Goal: Information Seeking & Learning: Find specific fact

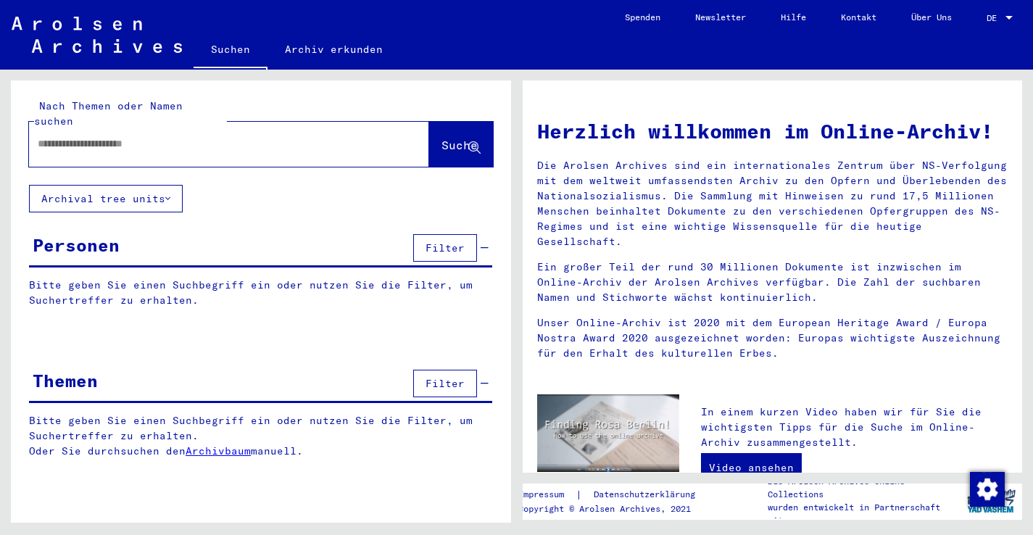
type input "**********"
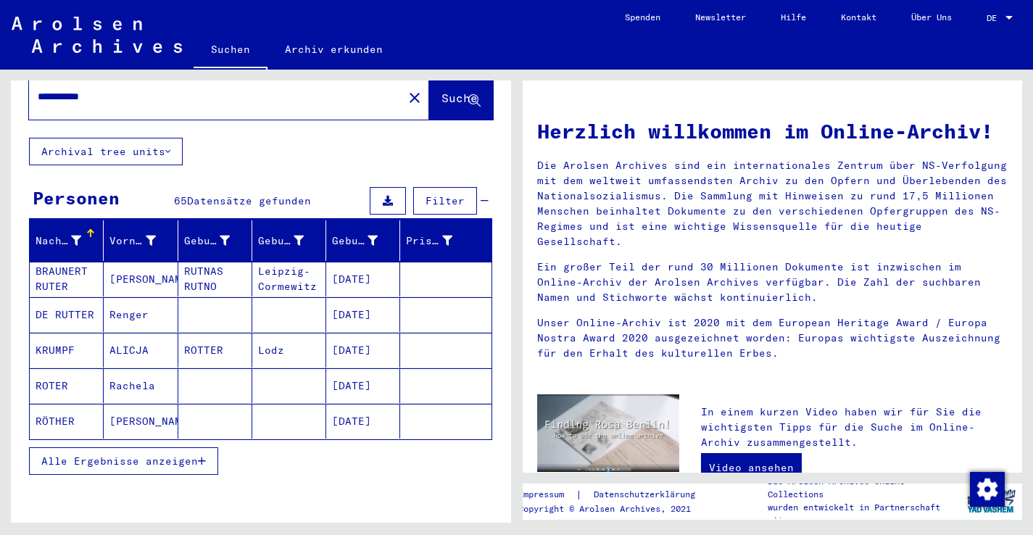
scroll to position [53, 0]
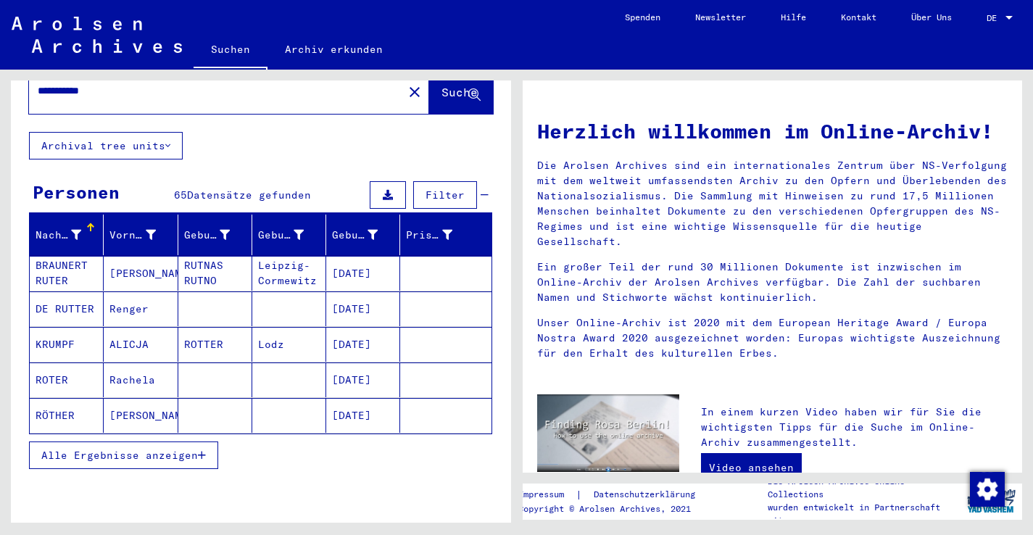
click at [164, 449] on span "Alle Ergebnisse anzeigen" at bounding box center [119, 455] width 157 height 13
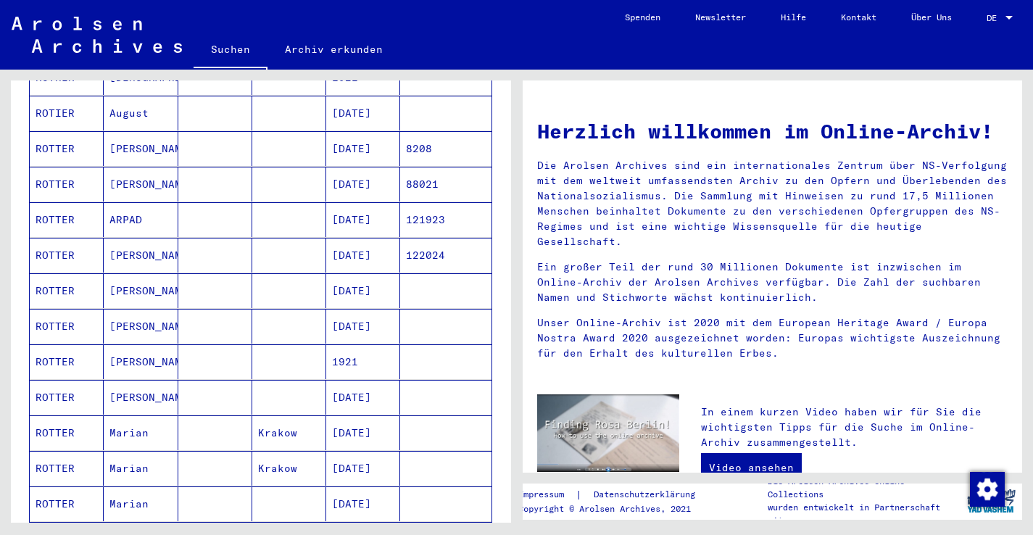
scroll to position [675, 0]
click at [203, 238] on mat-cell at bounding box center [215, 254] width 74 height 35
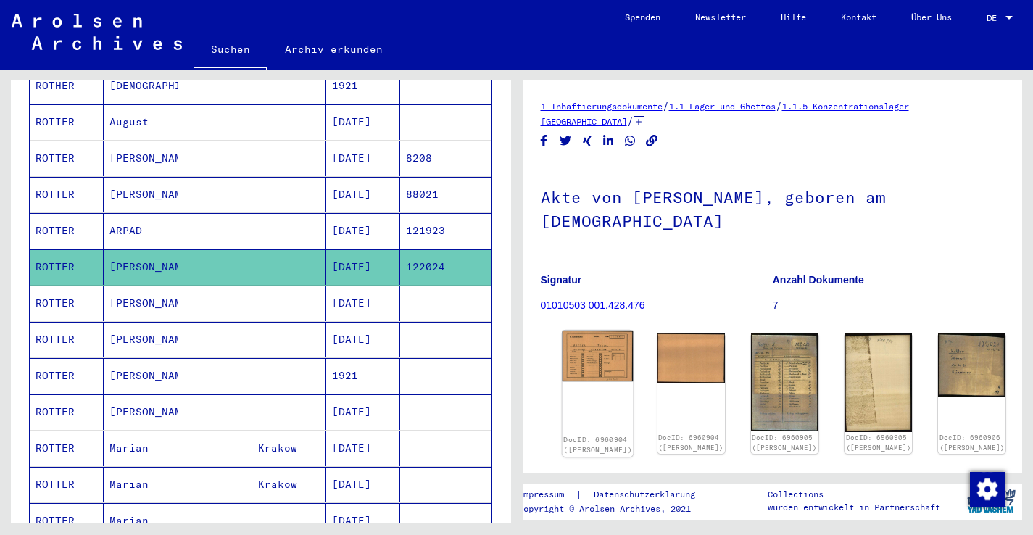
click at [586, 330] on img at bounding box center [597, 355] width 71 height 51
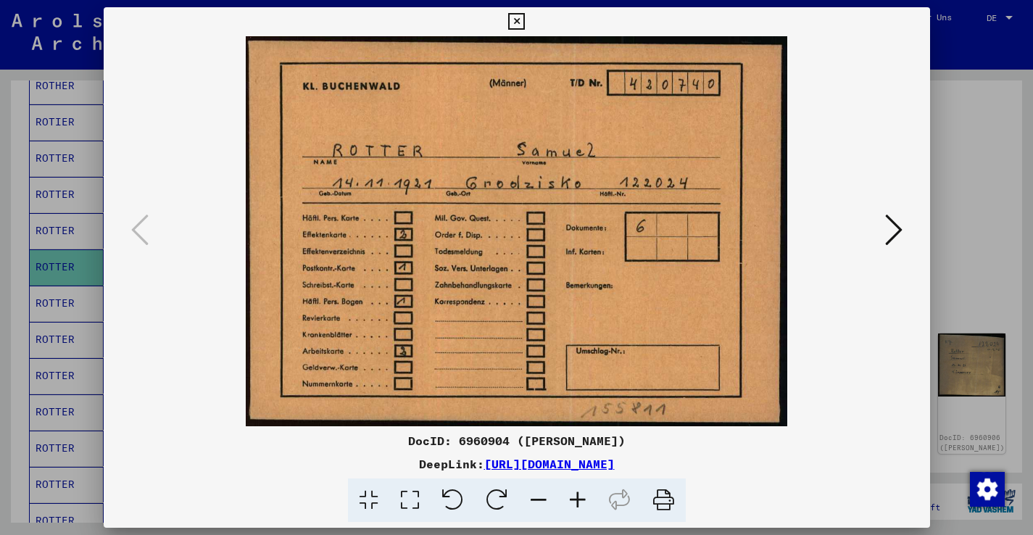
click at [881, 232] on button at bounding box center [893, 230] width 26 height 41
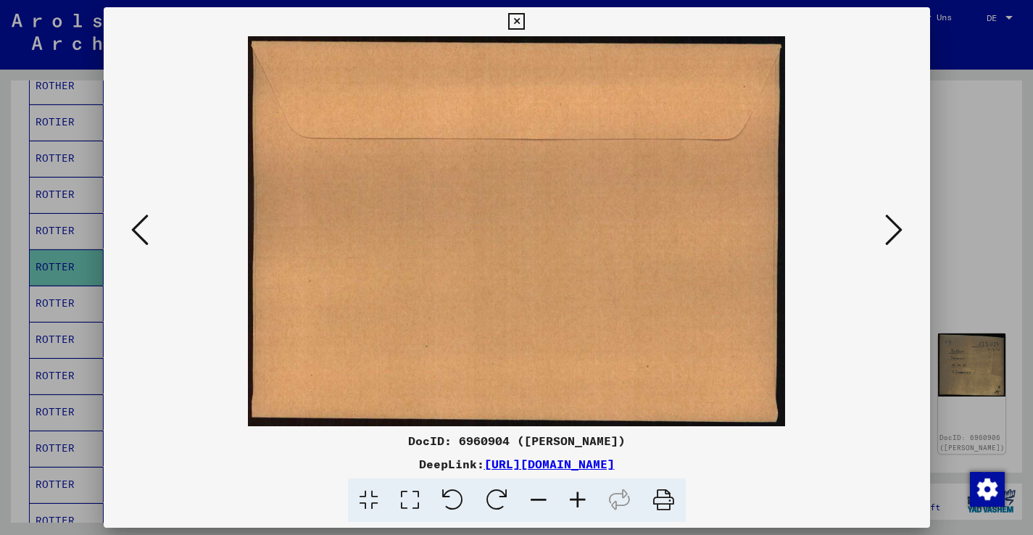
click at [881, 232] on button at bounding box center [893, 230] width 26 height 41
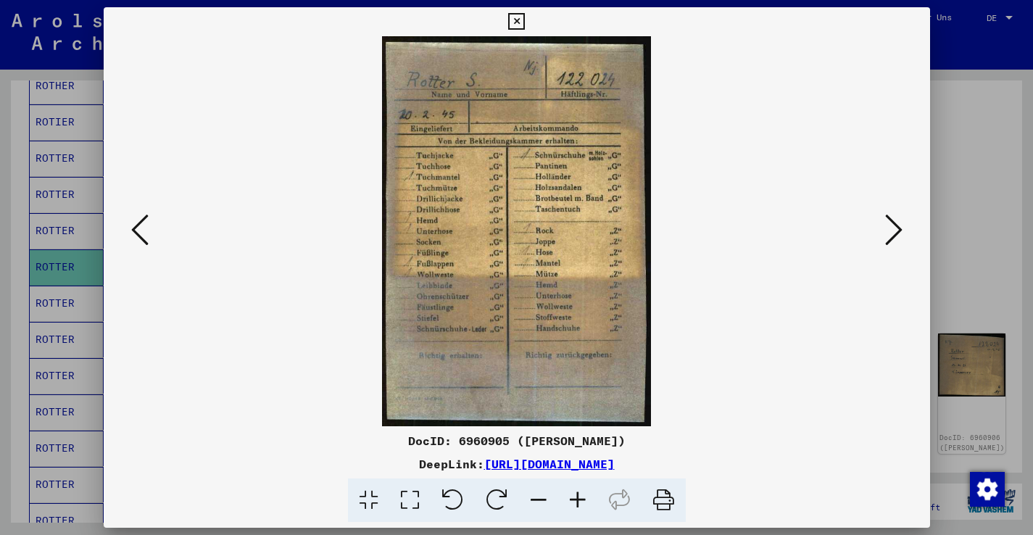
click at [895, 222] on icon at bounding box center [893, 229] width 17 height 35
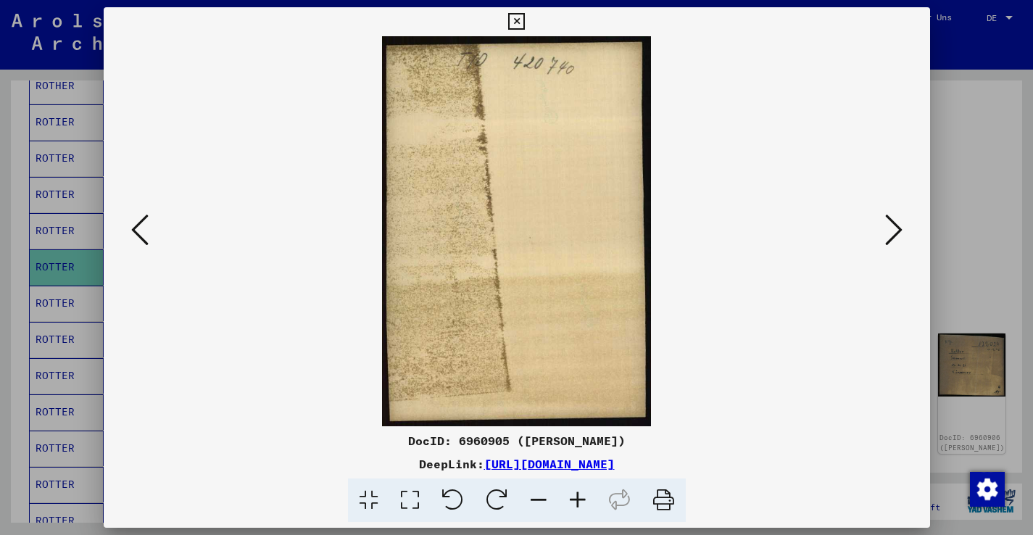
click at [895, 222] on icon at bounding box center [893, 229] width 17 height 35
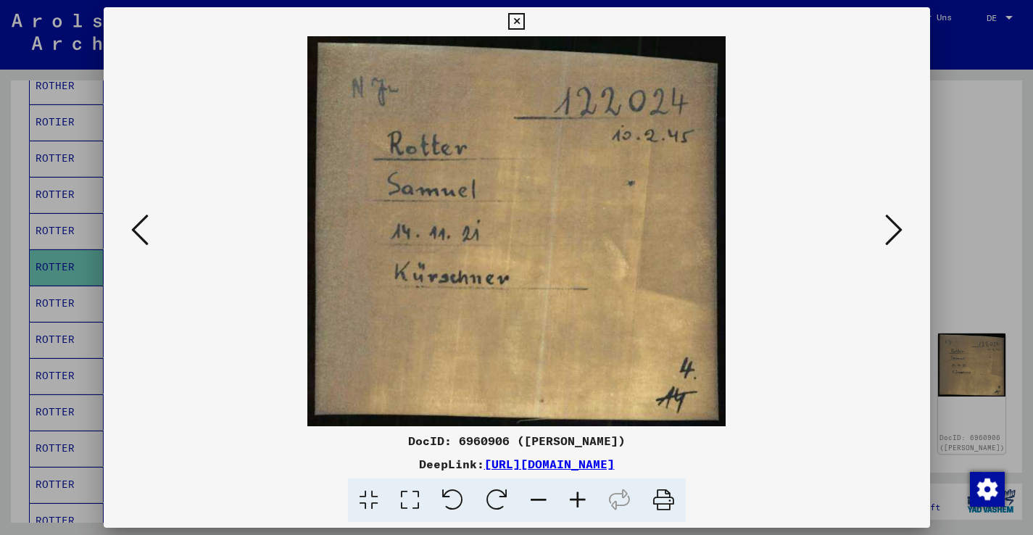
click at [895, 222] on icon at bounding box center [893, 229] width 17 height 35
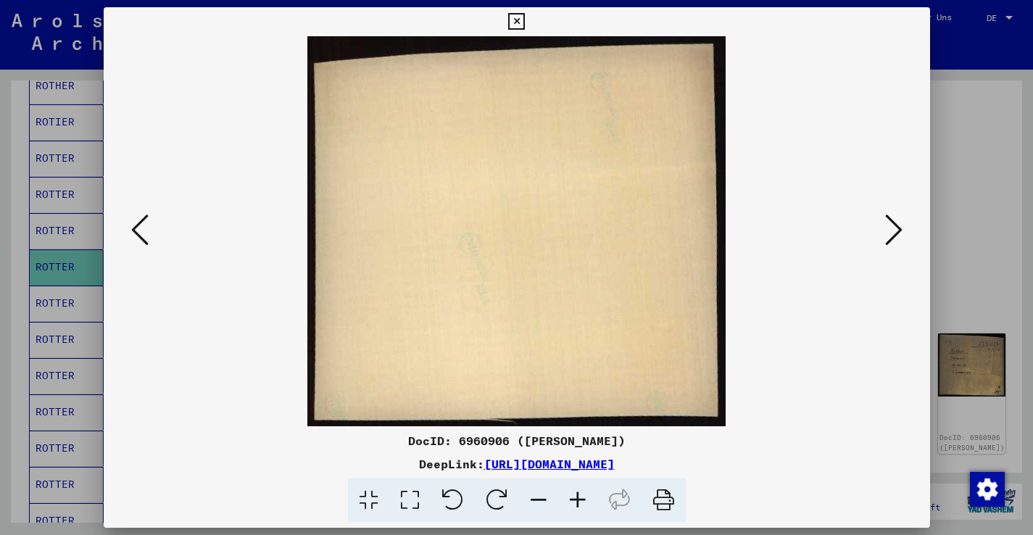
click at [895, 222] on icon at bounding box center [893, 229] width 17 height 35
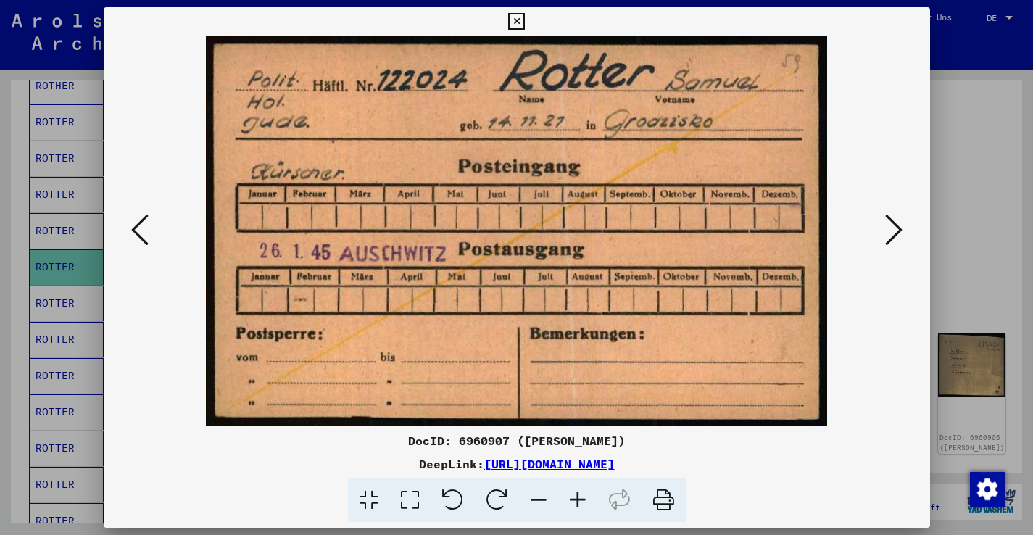
click at [895, 222] on icon at bounding box center [893, 229] width 17 height 35
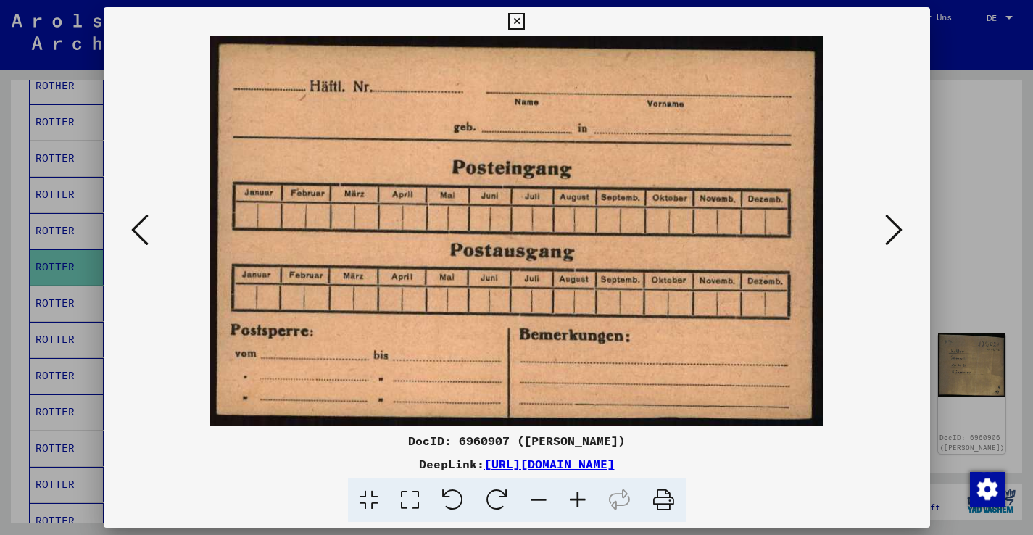
click at [895, 222] on icon at bounding box center [893, 229] width 17 height 35
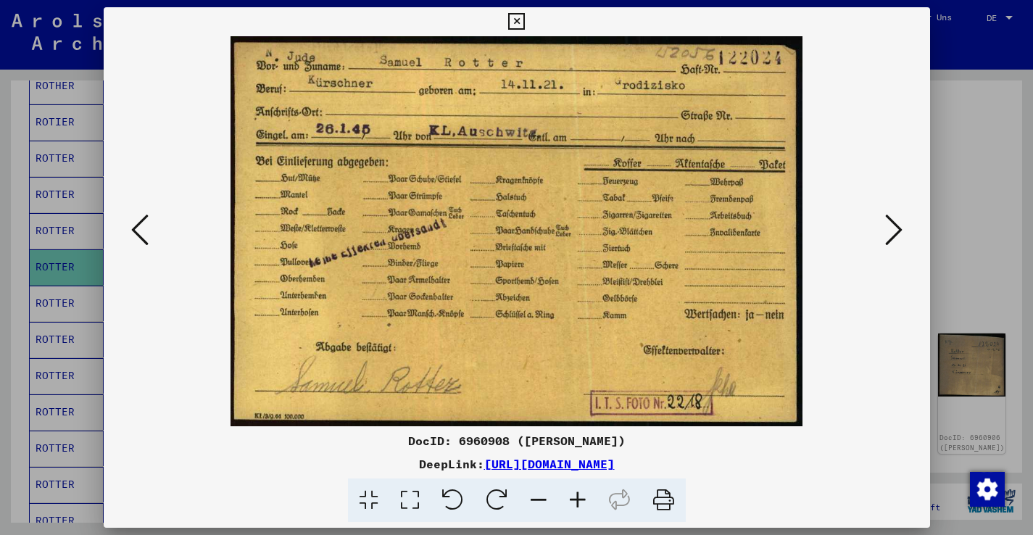
click at [895, 222] on icon at bounding box center [893, 229] width 17 height 35
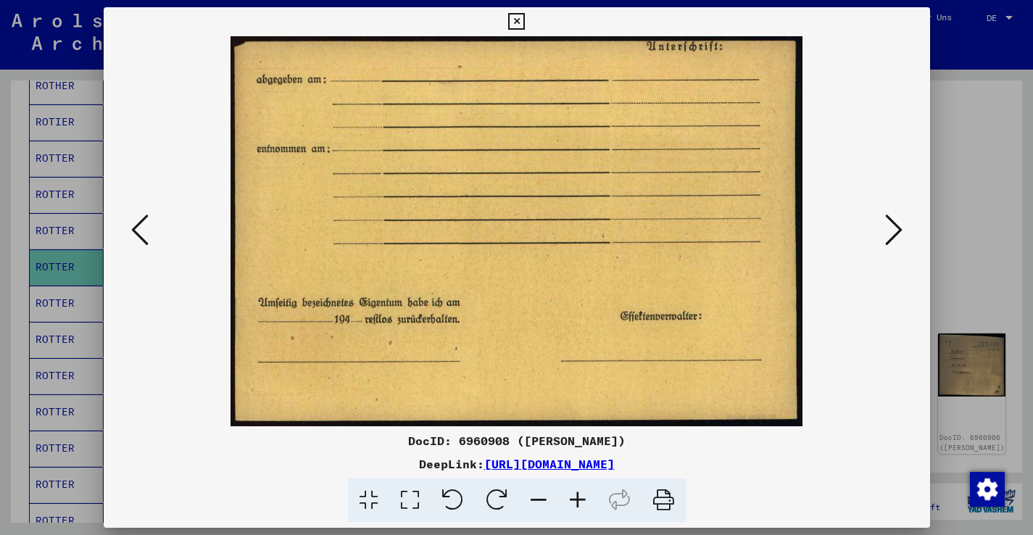
click at [895, 222] on icon at bounding box center [893, 229] width 17 height 35
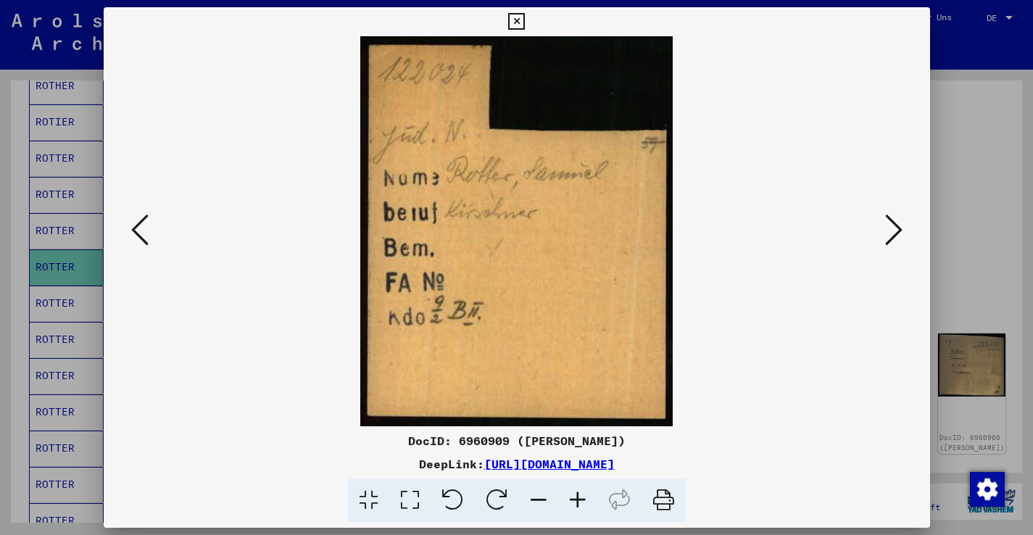
click at [895, 222] on icon at bounding box center [893, 229] width 17 height 35
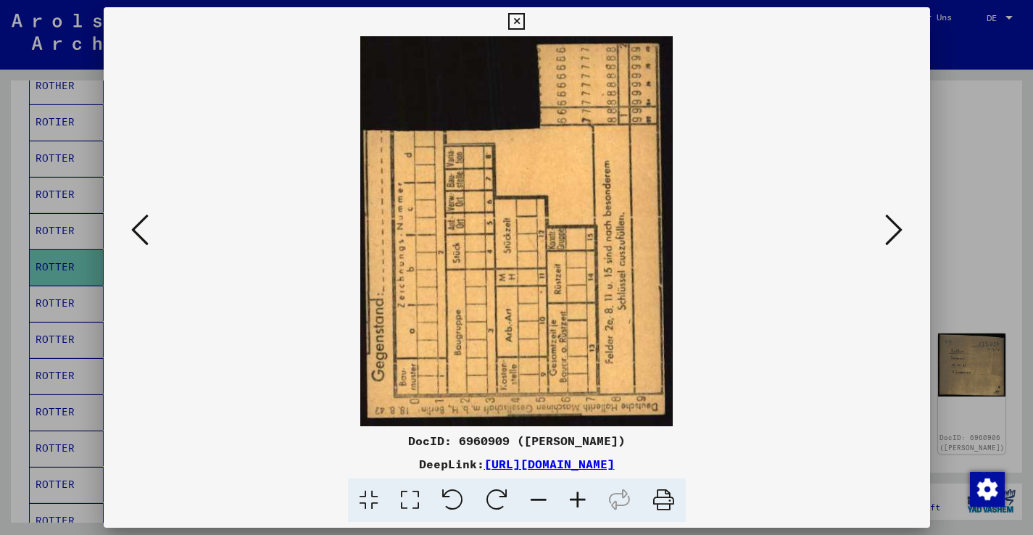
click at [895, 222] on icon at bounding box center [893, 229] width 17 height 35
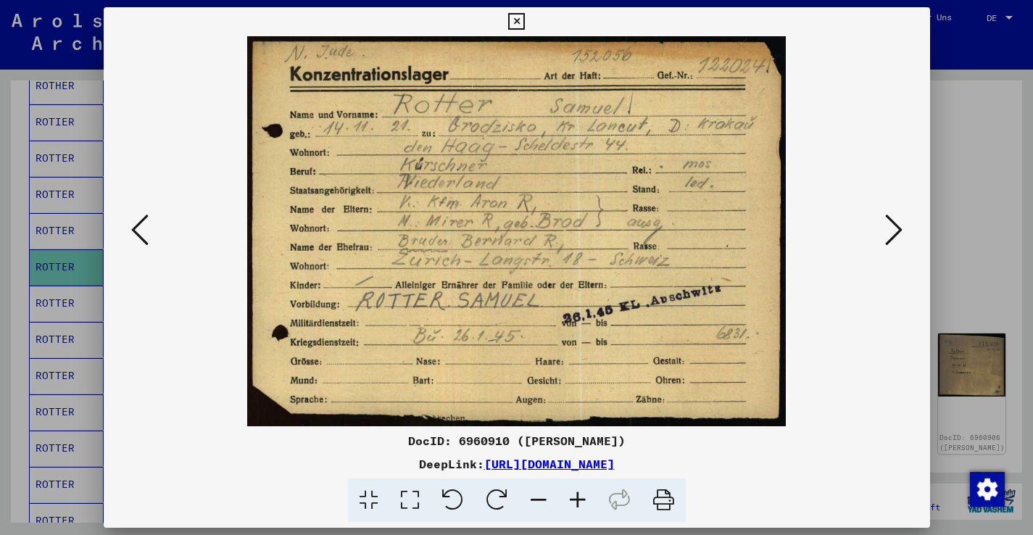
click at [895, 222] on icon at bounding box center [893, 229] width 17 height 35
